Goal: Obtain resource: Obtain resource

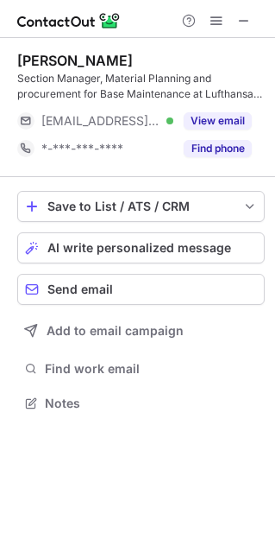
scroll to position [390, 275]
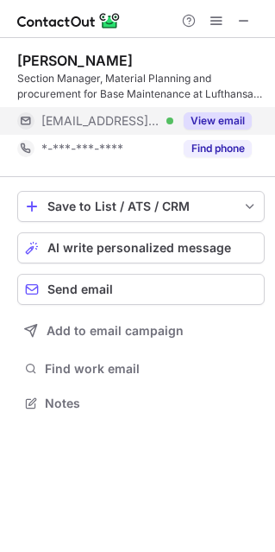
click at [206, 121] on button "View email" at bounding box center [218, 120] width 68 height 17
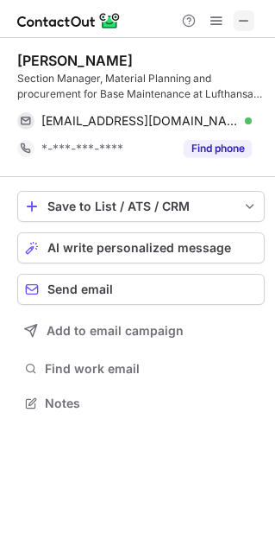
click at [248, 25] on span at bounding box center [244, 21] width 14 height 14
